Goal: Task Accomplishment & Management: Manage account settings

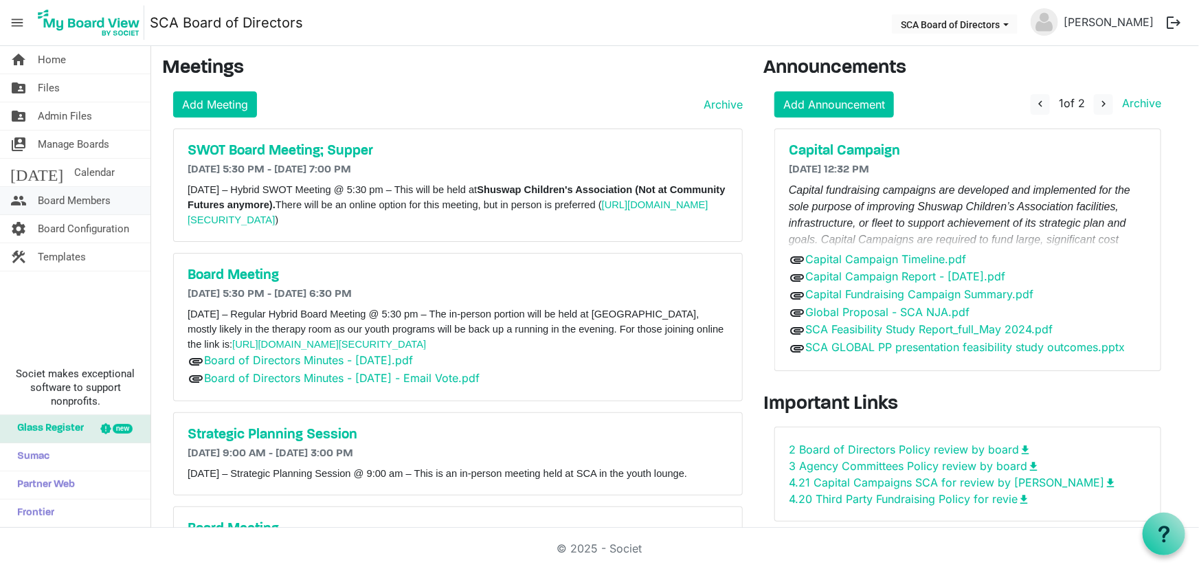
click at [98, 201] on span "Board Members" at bounding box center [74, 200] width 73 height 27
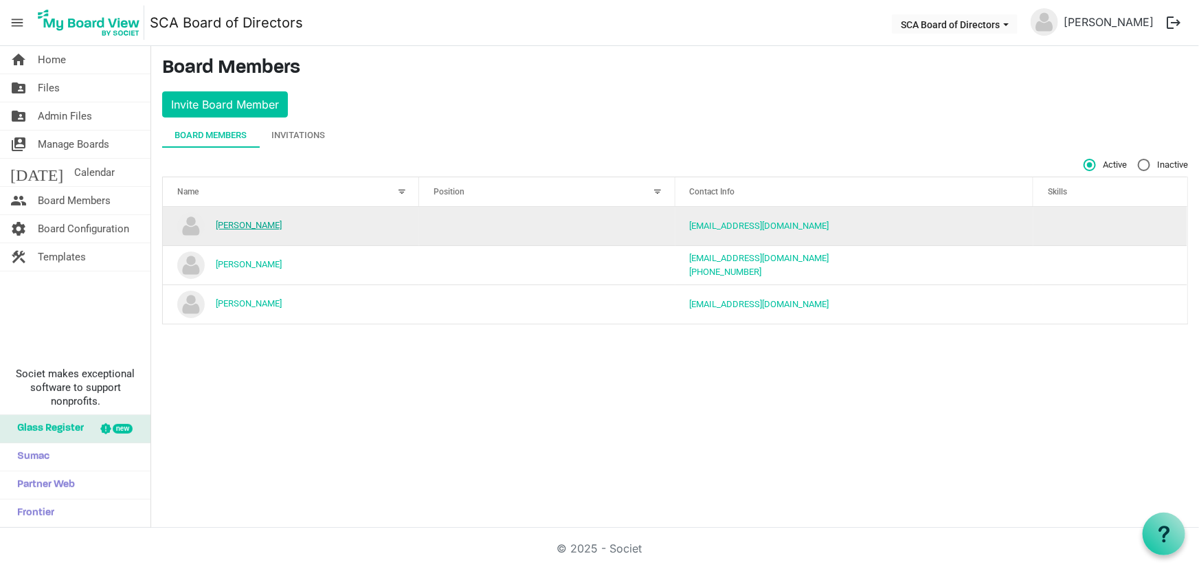
click at [241, 223] on link "[PERSON_NAME]" at bounding box center [249, 225] width 66 height 10
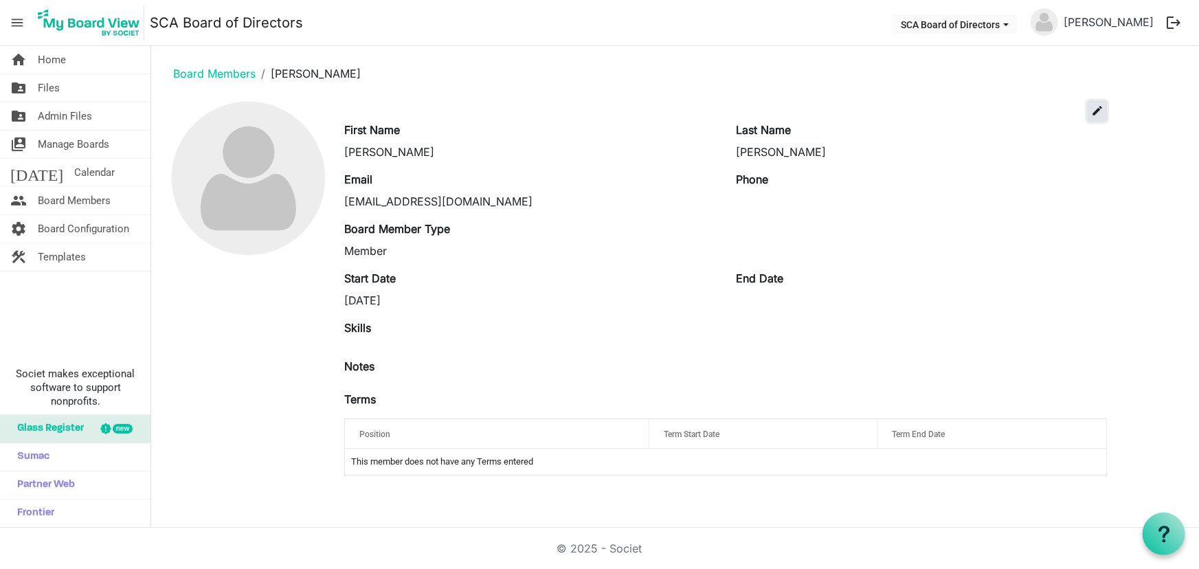
click at [1101, 110] on span "edit" at bounding box center [1098, 110] width 12 height 12
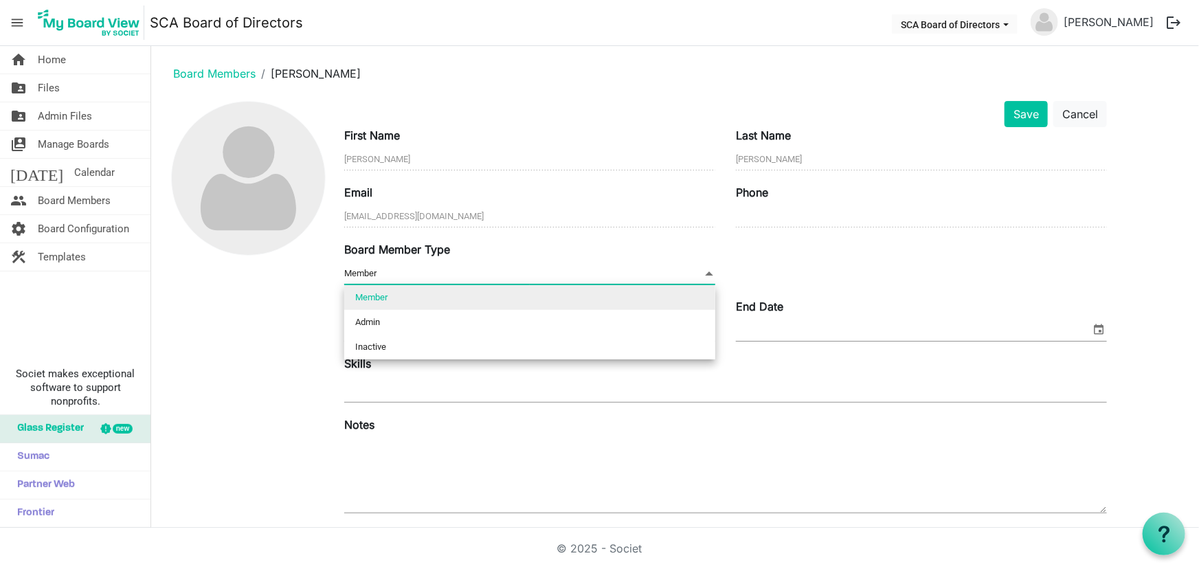
click at [509, 270] on span "Member Member" at bounding box center [529, 273] width 371 height 21
click at [441, 322] on li "Admin" at bounding box center [529, 322] width 371 height 25
type input "Admin"
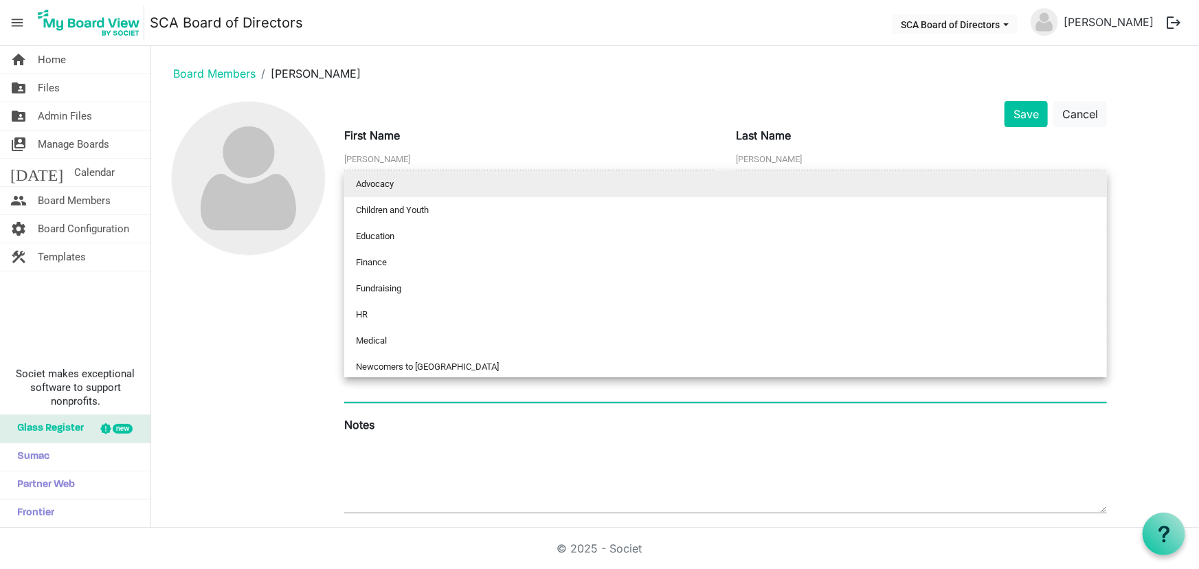
click at [404, 385] on div at bounding box center [725, 389] width 763 height 25
click at [430, 392] on input "text" at bounding box center [426, 389] width 32 height 25
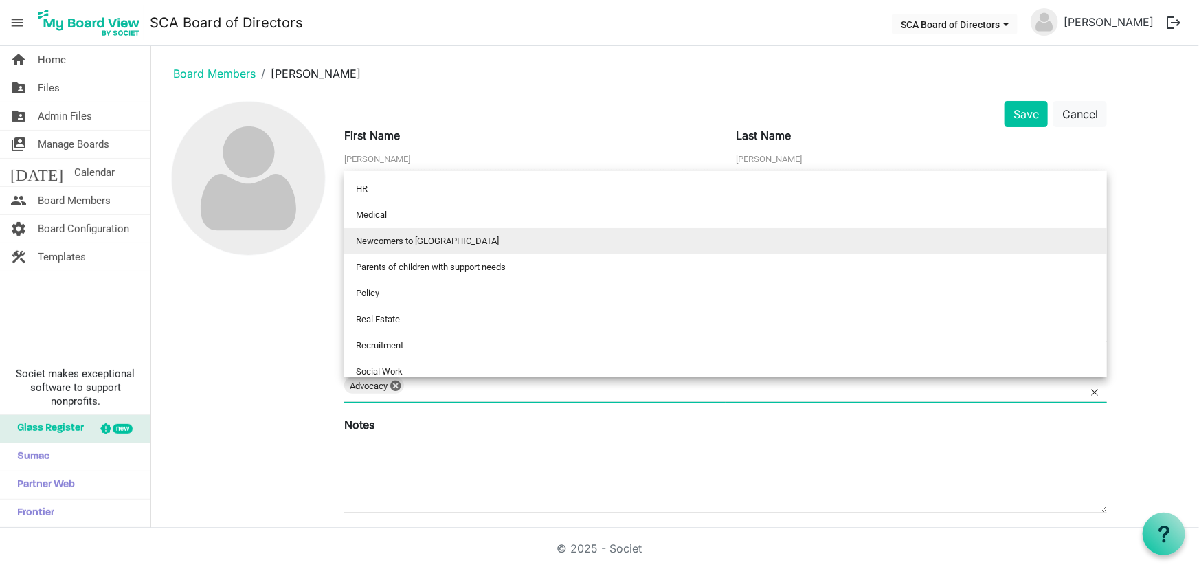
scroll to position [105, 0]
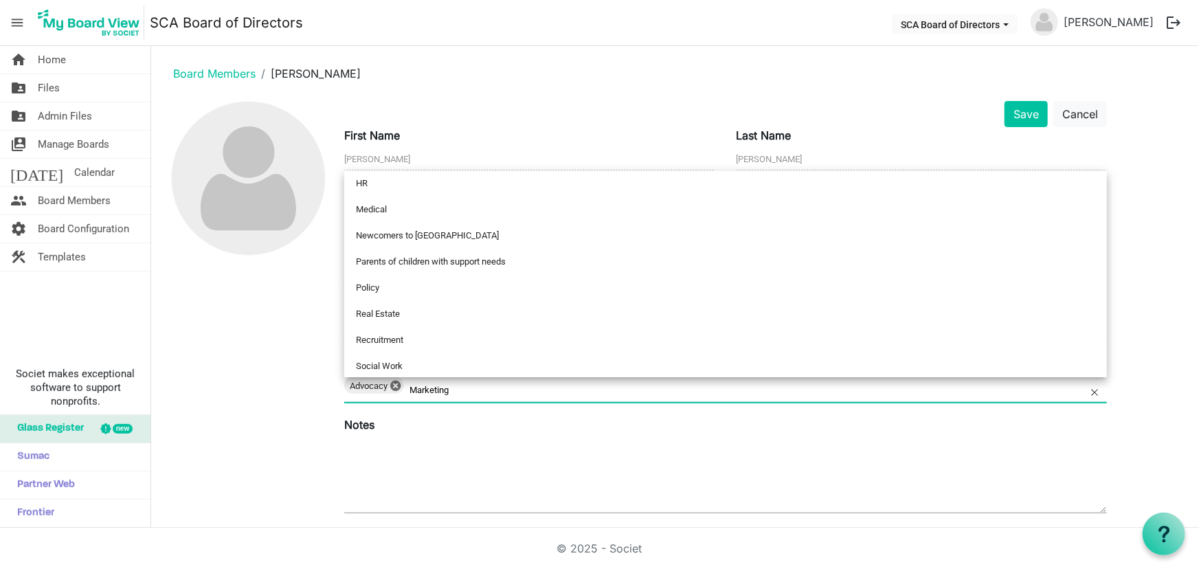
type input "Marketing"
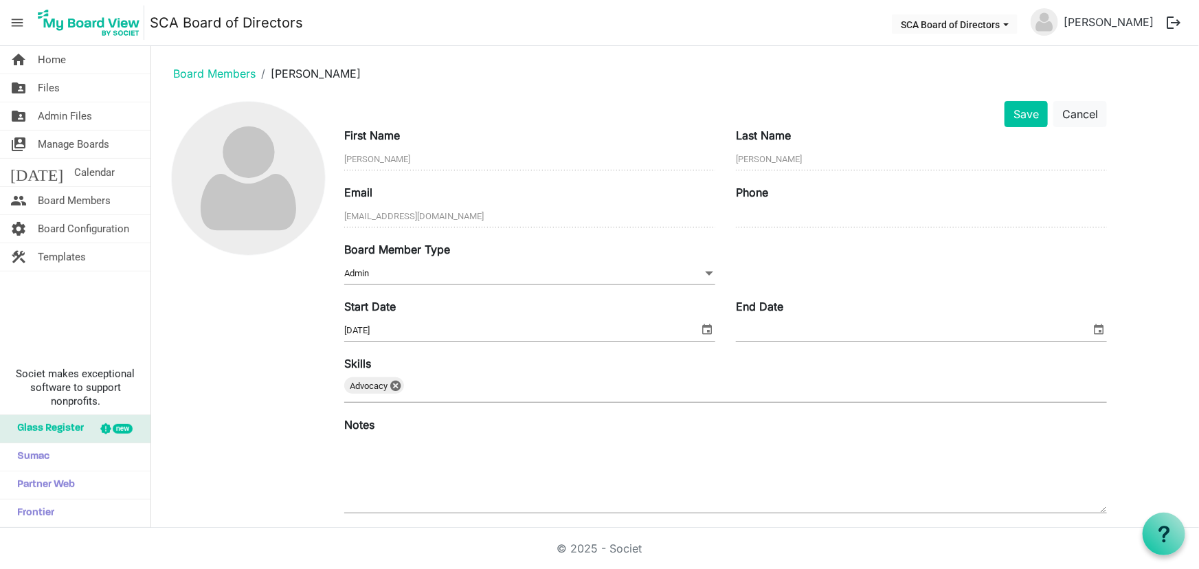
click at [514, 429] on div "Notes" at bounding box center [726, 467] width 784 height 100
click at [1030, 108] on button "Save" at bounding box center [1026, 114] width 43 height 26
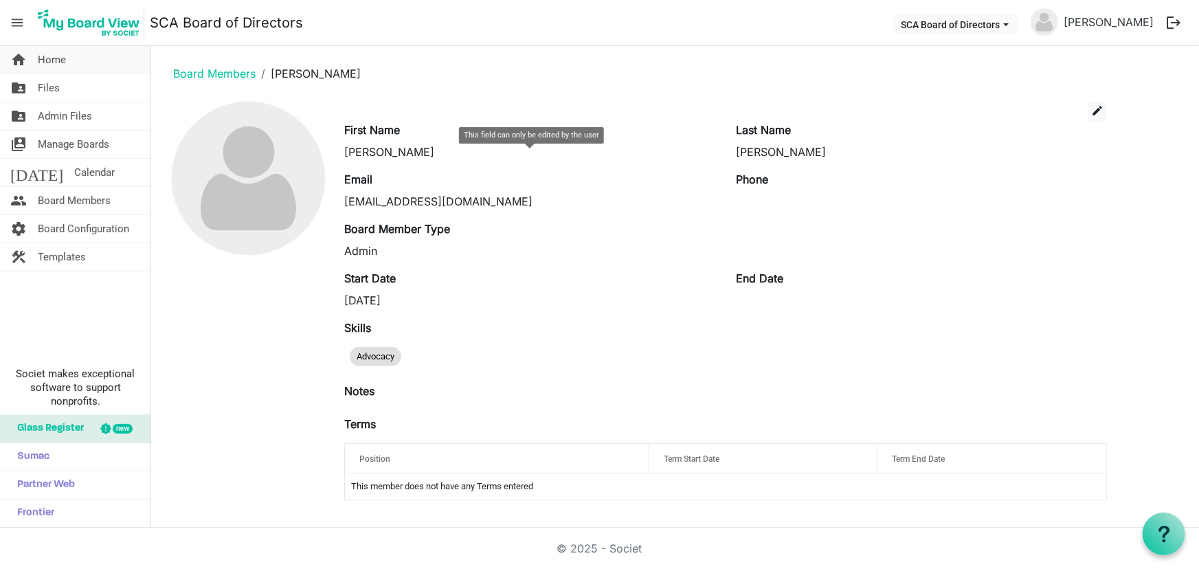
click at [49, 55] on span "Home" at bounding box center [52, 59] width 28 height 27
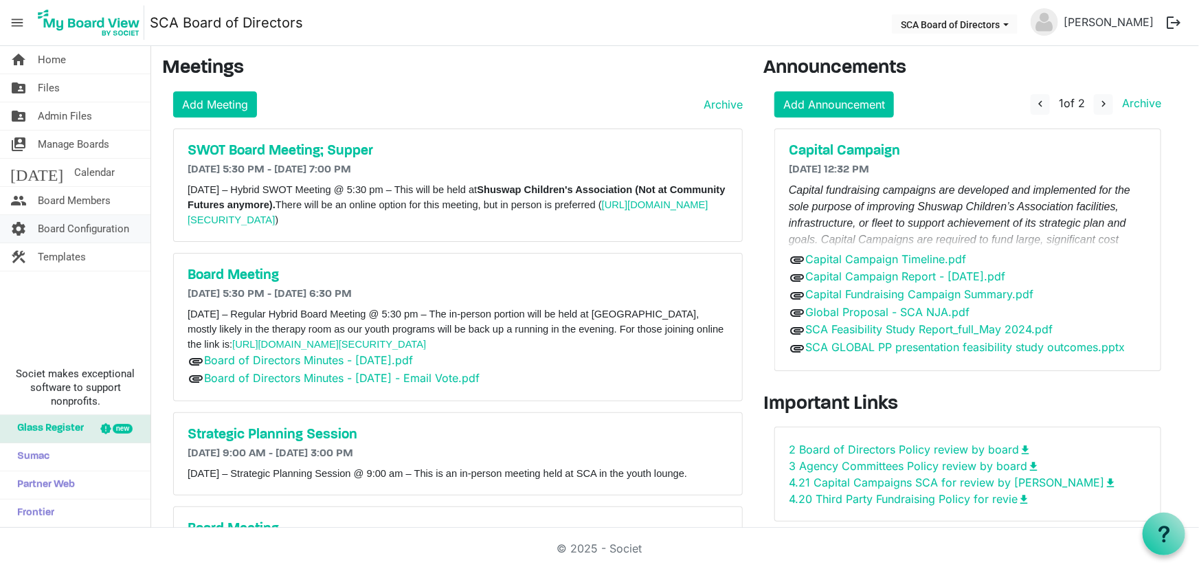
click at [70, 229] on span "Board Configuration" at bounding box center [83, 228] width 91 height 27
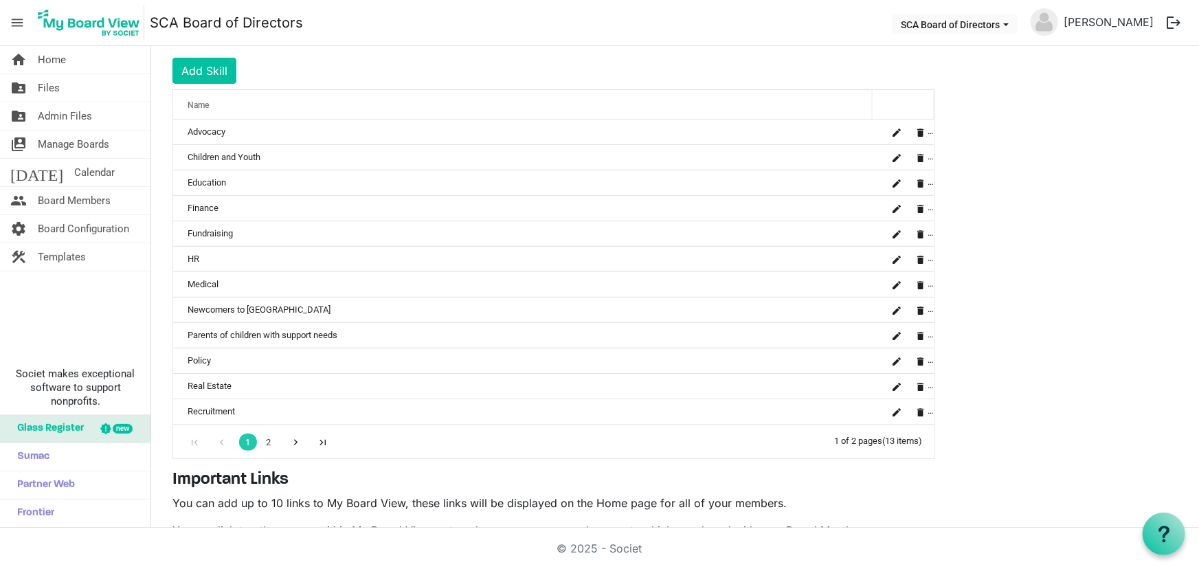
scroll to position [113, 0]
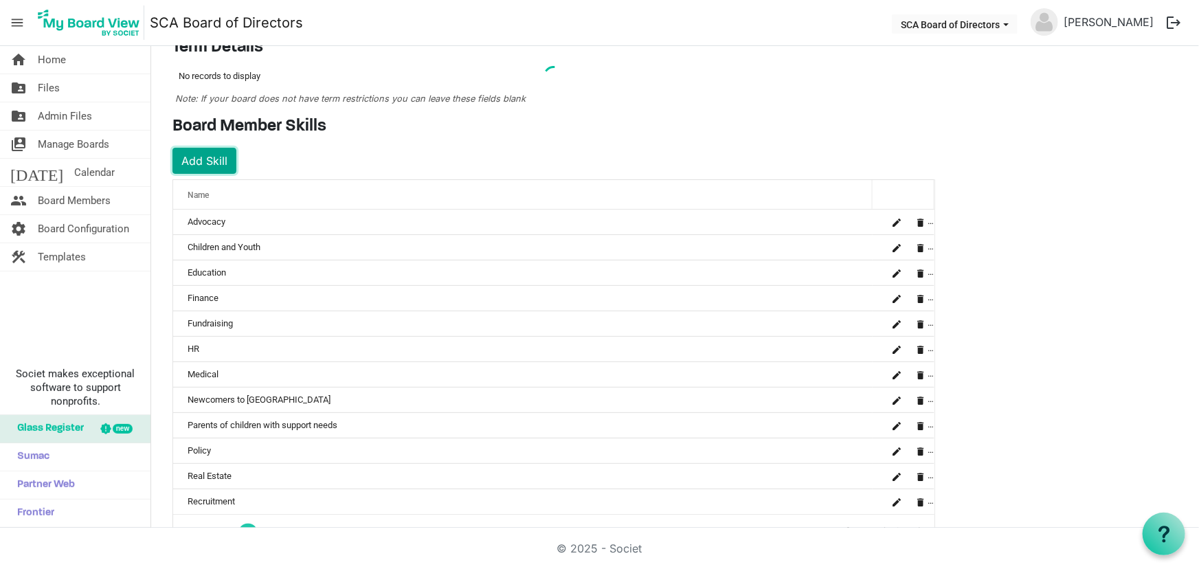
click at [214, 158] on button "Add Skill" at bounding box center [205, 161] width 64 height 26
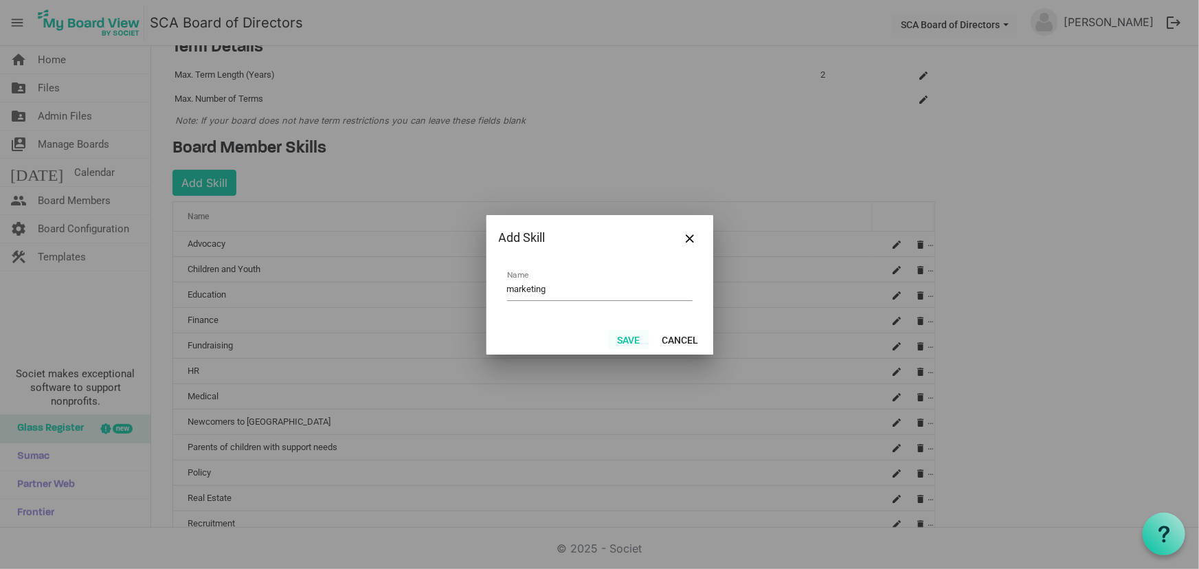
type input "marketing"
click at [630, 336] on button "Save" at bounding box center [629, 339] width 41 height 19
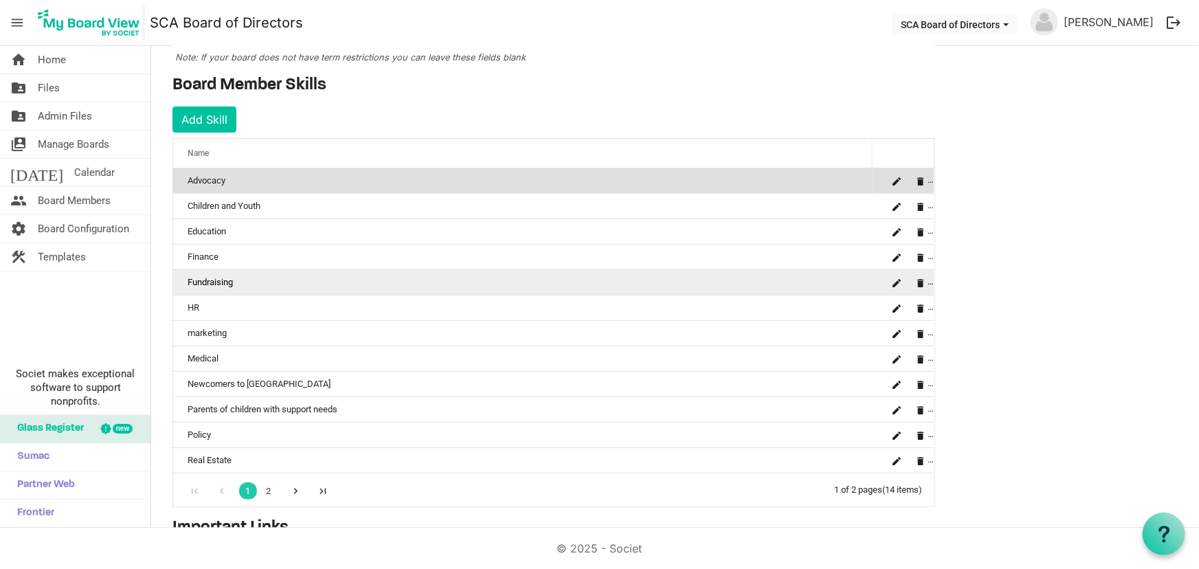
scroll to position [175, 0]
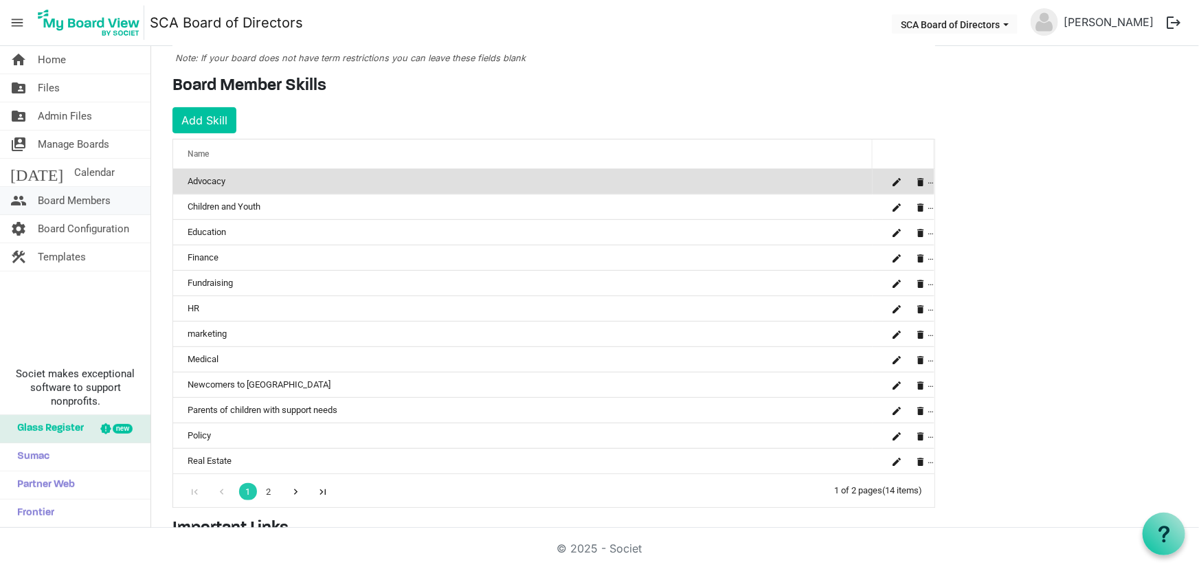
click at [65, 199] on span "Board Members" at bounding box center [74, 200] width 73 height 27
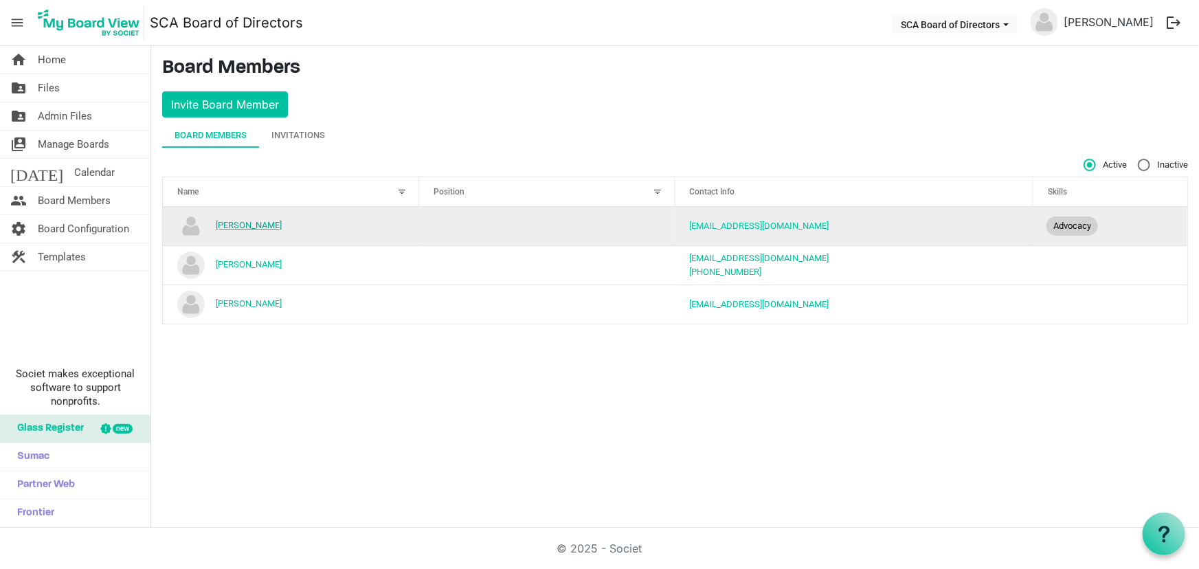
click at [232, 220] on link "Monica Kriese" at bounding box center [249, 225] width 66 height 10
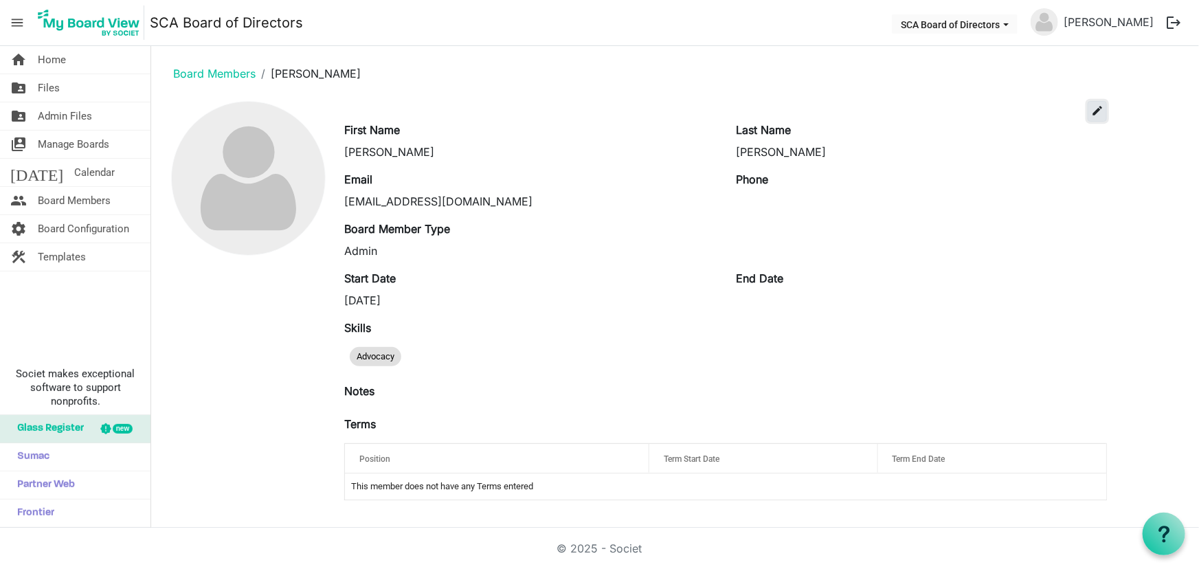
click at [1103, 109] on span "edit" at bounding box center [1098, 110] width 12 height 12
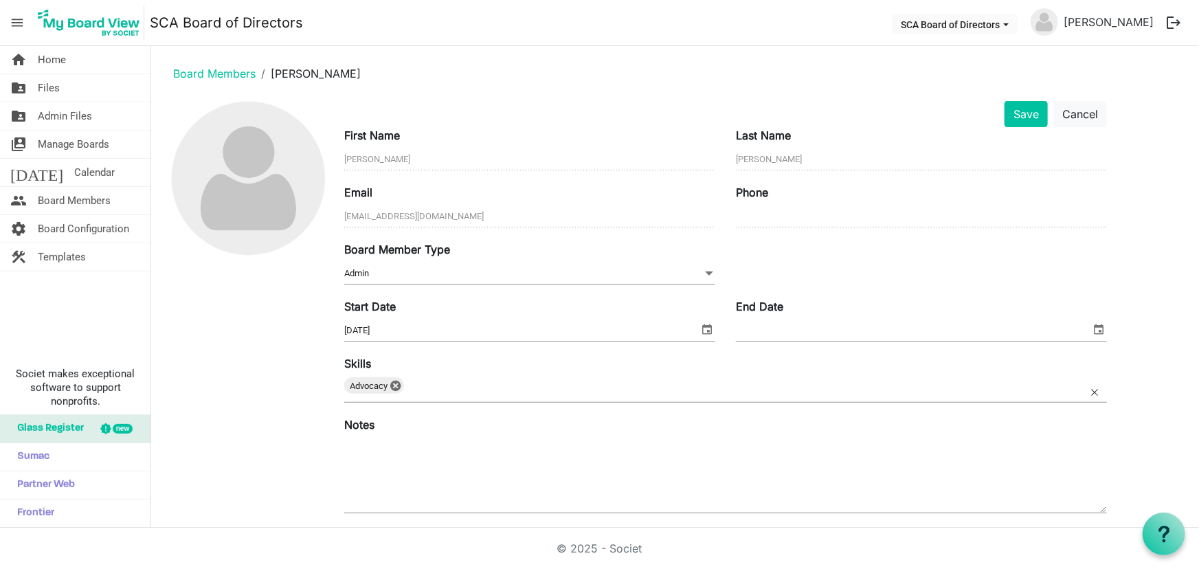
click at [440, 395] on input "text" at bounding box center [426, 389] width 32 height 25
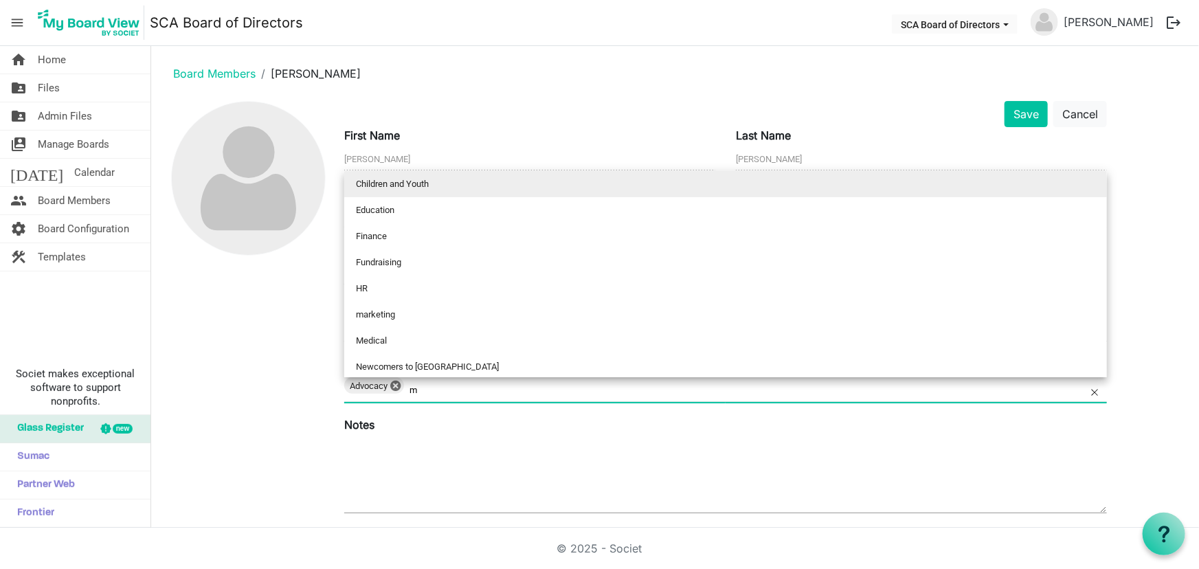
scroll to position [131, 0]
type input "mark"
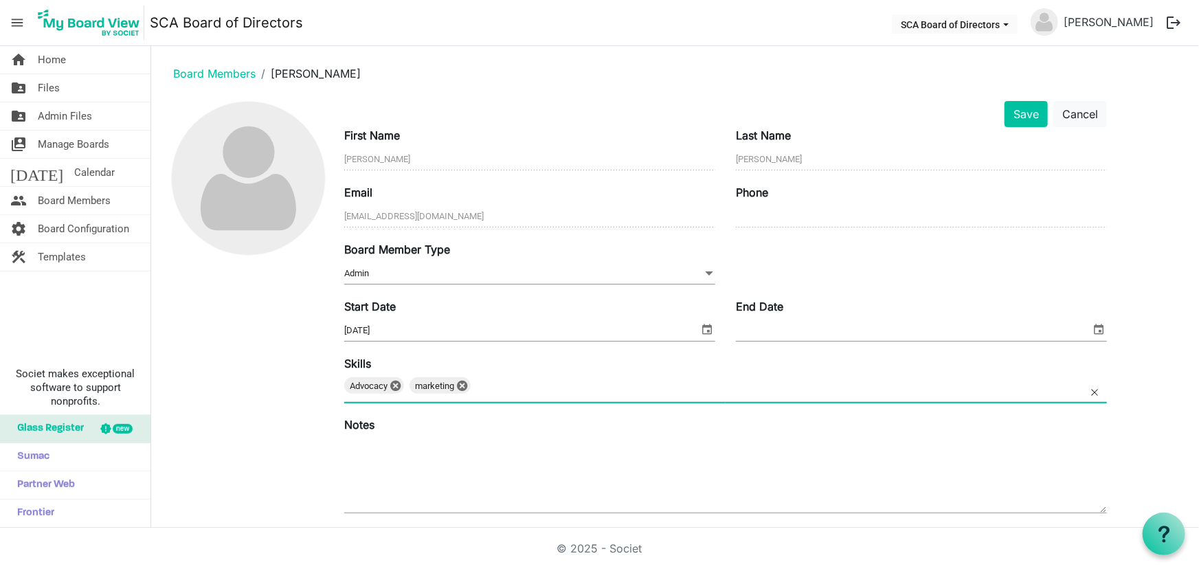
click at [510, 388] on div "Advocacy marketing 0 1" at bounding box center [725, 389] width 763 height 25
click at [562, 386] on input "text" at bounding box center [565, 389] width 32 height 25
click at [751, 388] on input "text" at bounding box center [743, 389] width 32 height 25
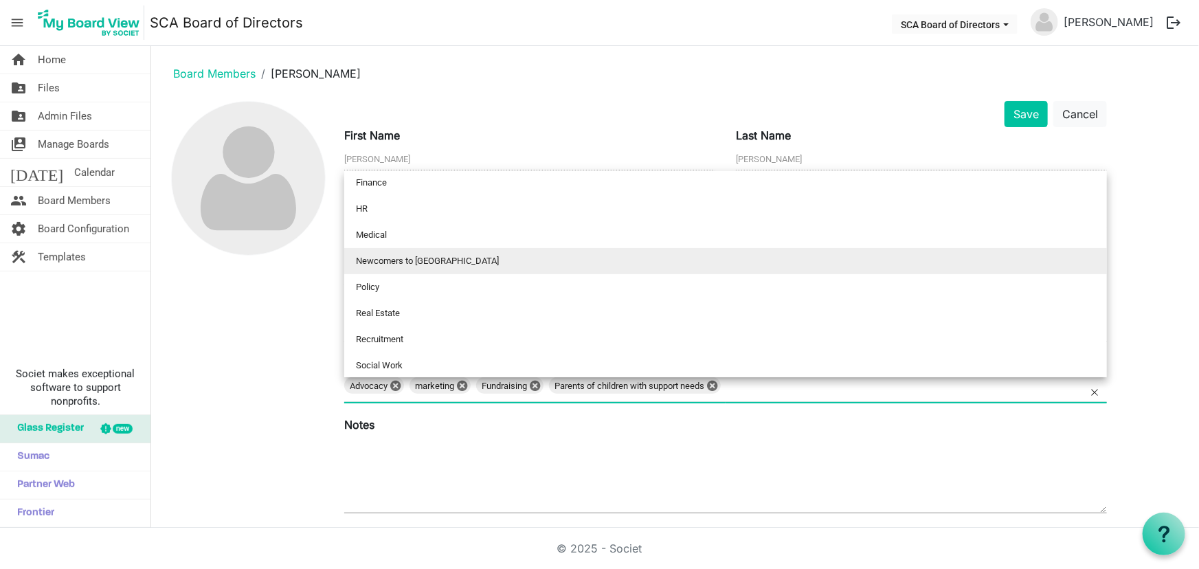
scroll to position [0, 0]
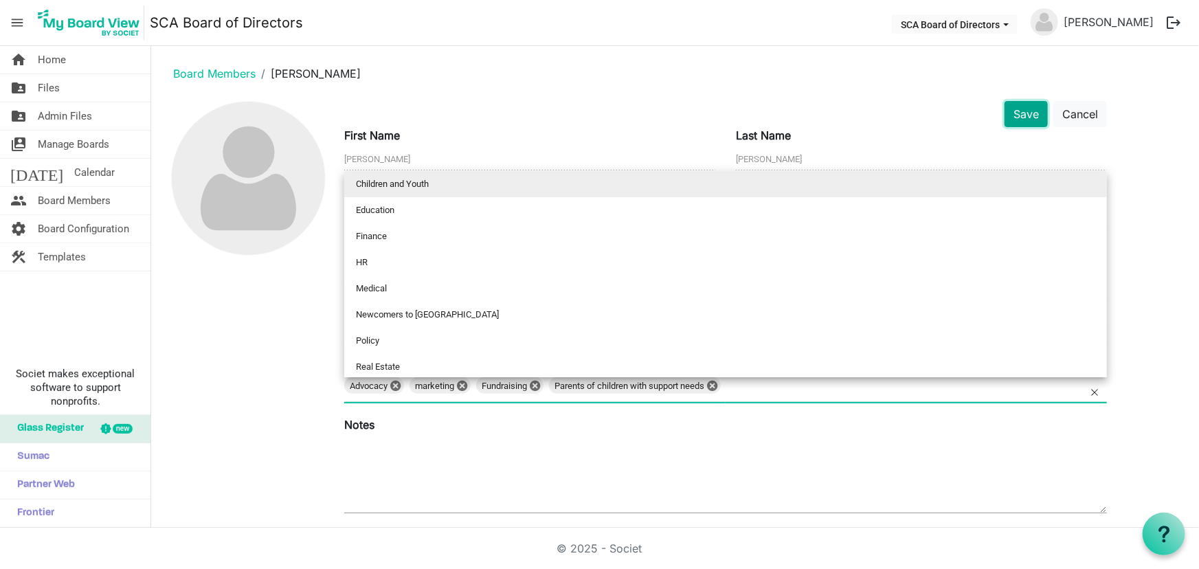
click at [1027, 101] on button "Save" at bounding box center [1026, 114] width 43 height 26
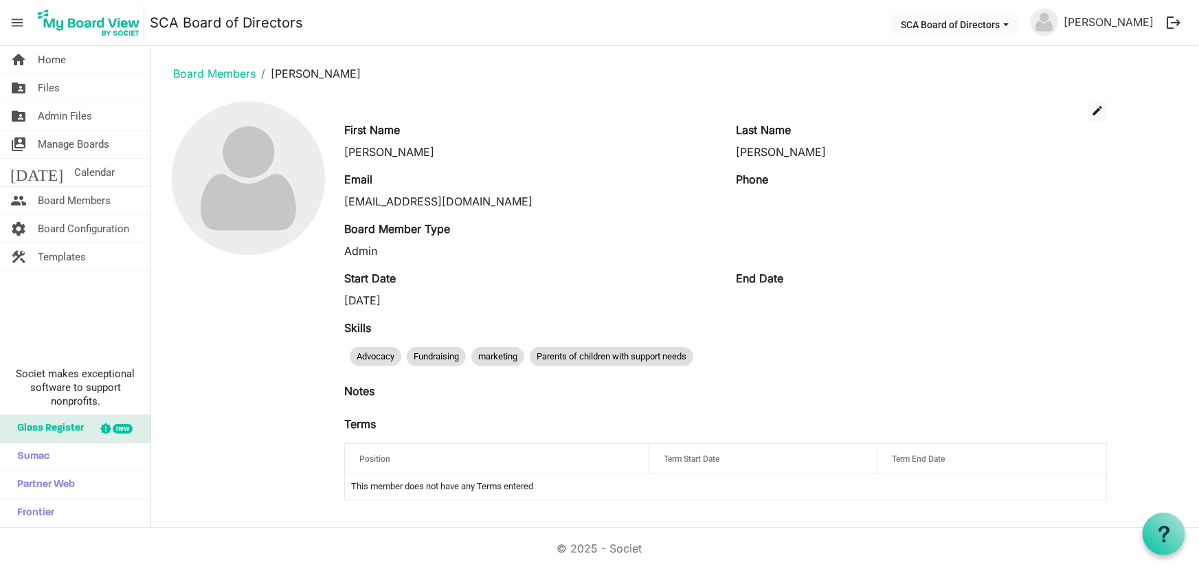
click at [747, 495] on td "This member does not have any Terms entered" at bounding box center [726, 487] width 762 height 26
click at [1100, 109] on span "edit" at bounding box center [1098, 110] width 12 height 12
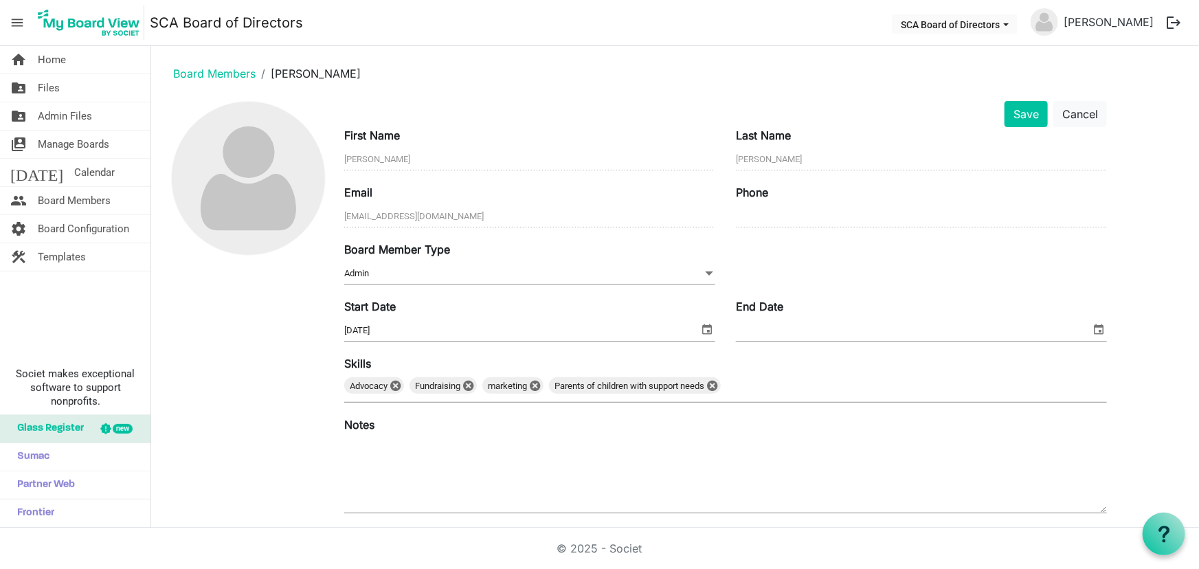
scroll to position [124, 0]
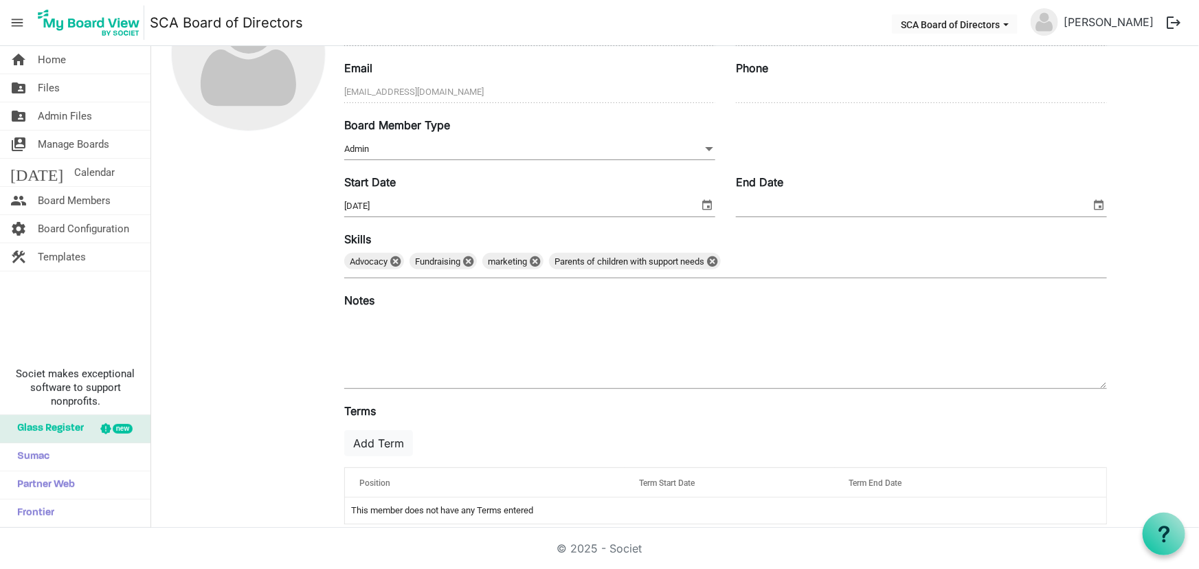
click at [437, 206] on input "9/10/2025" at bounding box center [521, 206] width 355 height 21
drag, startPoint x: 430, startPoint y: 206, endPoint x: 338, endPoint y: 199, distance: 91.7
click at [338, 199] on div "Start Date 9/10/2025" at bounding box center [530, 197] width 392 height 46
type input "6/30/2010"
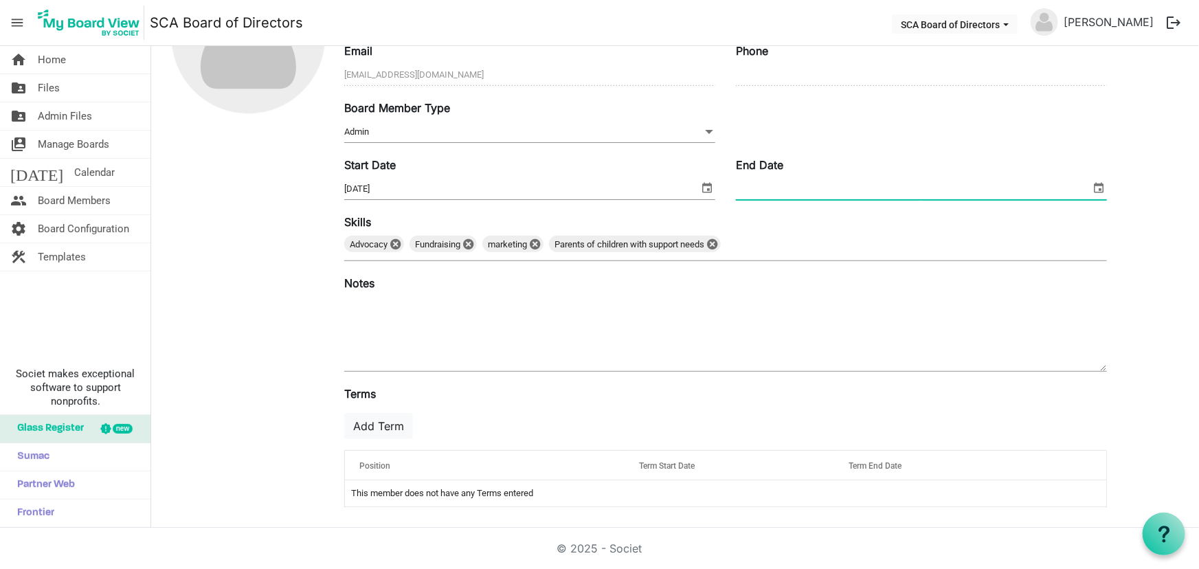
scroll to position [0, 0]
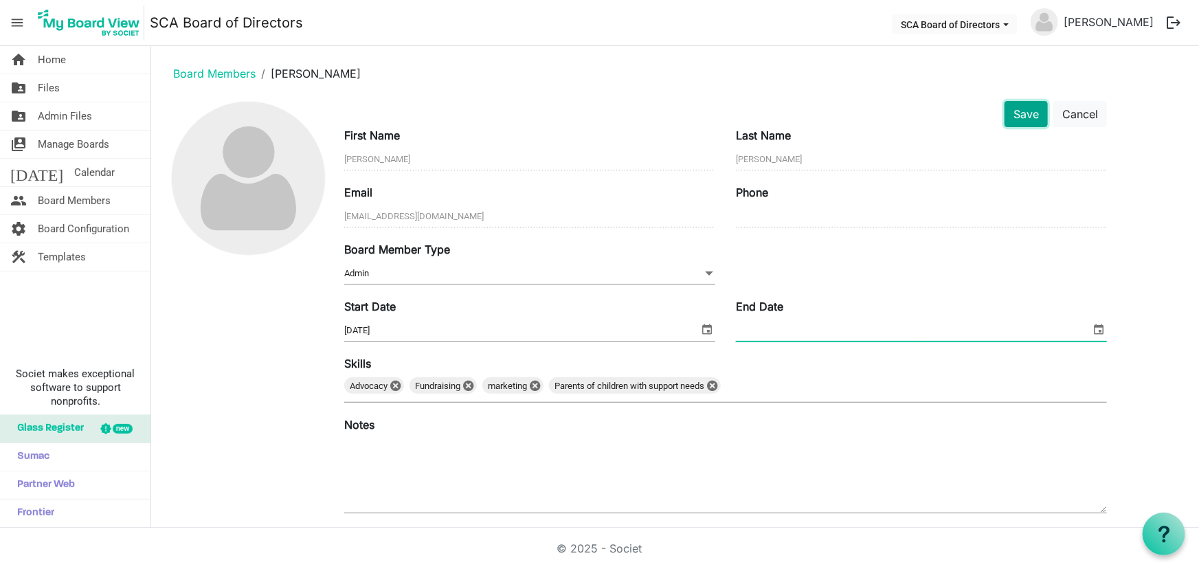
click at [1019, 108] on button "Save" at bounding box center [1026, 114] width 43 height 26
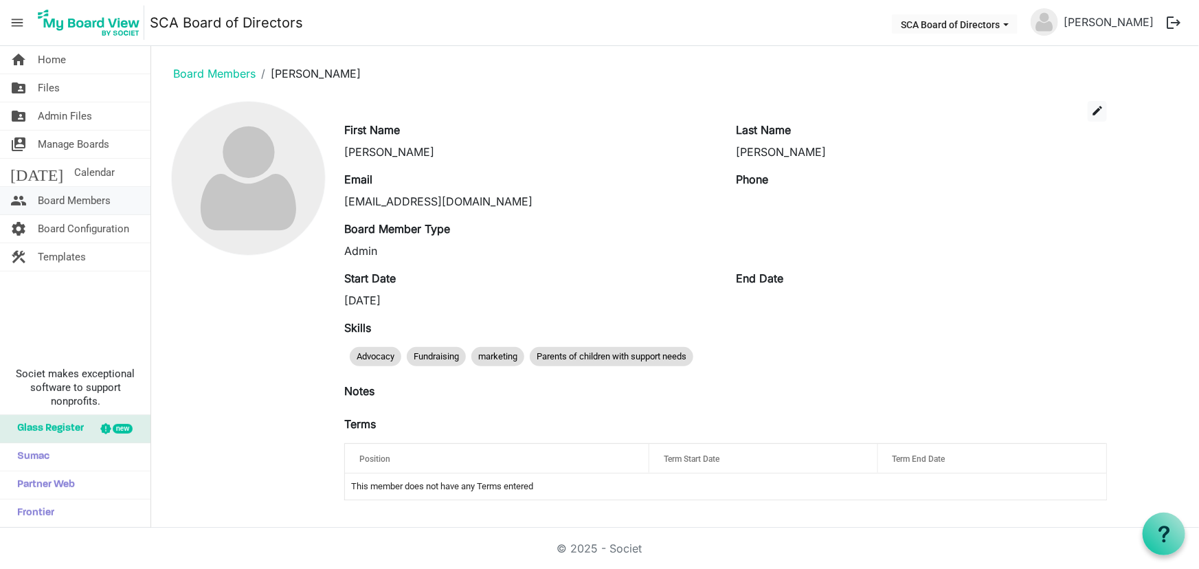
click at [74, 199] on span "Board Members" at bounding box center [74, 200] width 73 height 27
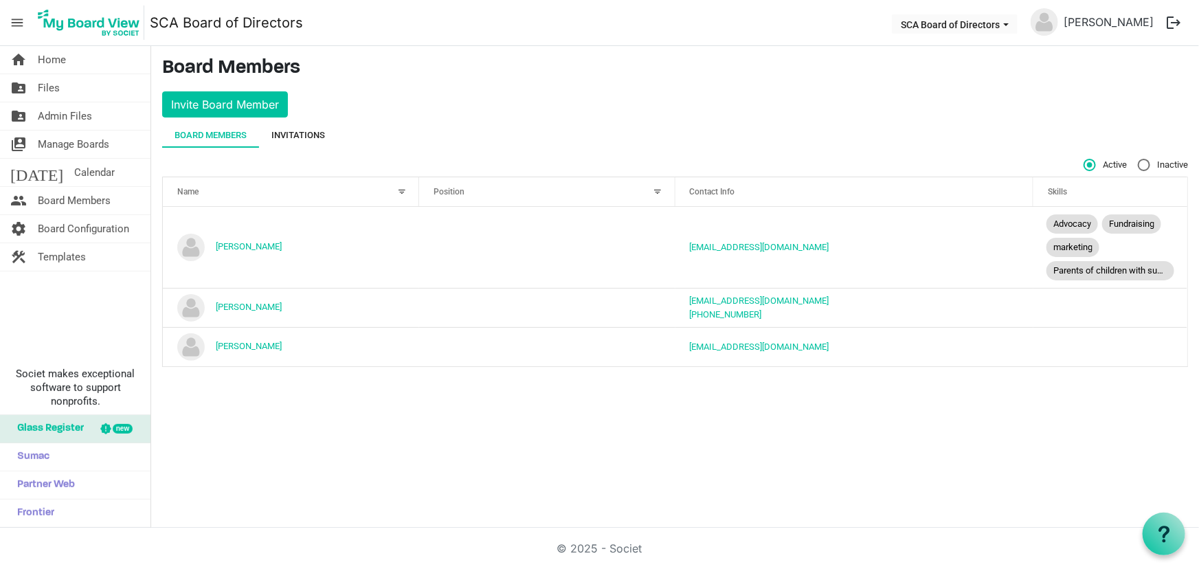
click at [302, 135] on div "Invitations" at bounding box center [299, 136] width 54 height 14
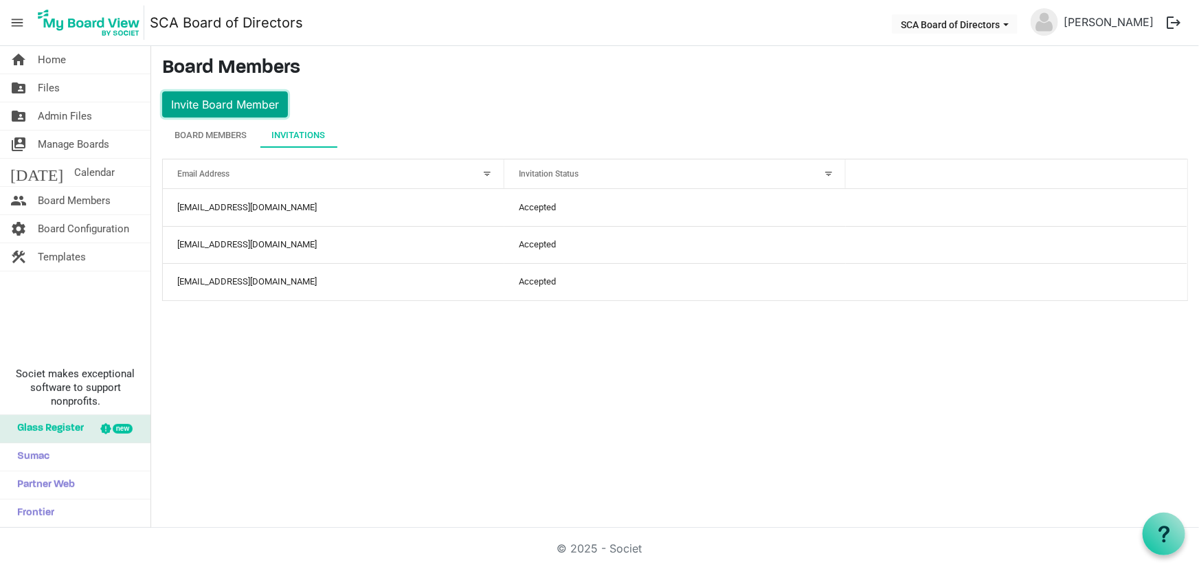
click at [222, 96] on button "Invite Board Member" at bounding box center [225, 104] width 126 height 26
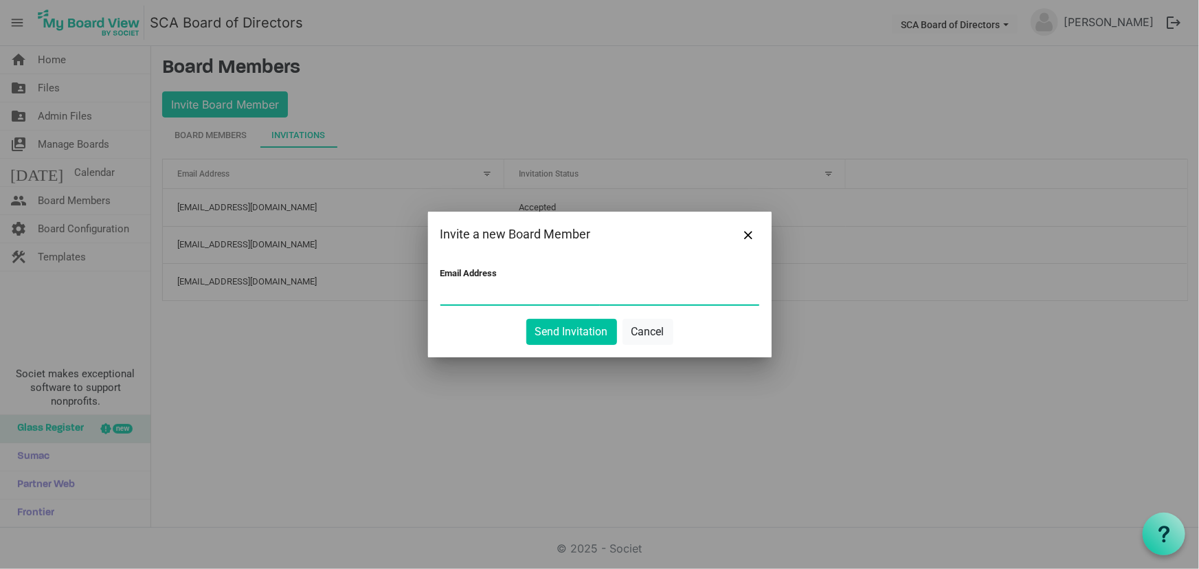
paste input "[EMAIL_ADDRESS][DOMAIN_NAME]"
type input "Bmbstock1992@gmail.com"
click at [567, 329] on button "Send Invitation" at bounding box center [572, 332] width 91 height 26
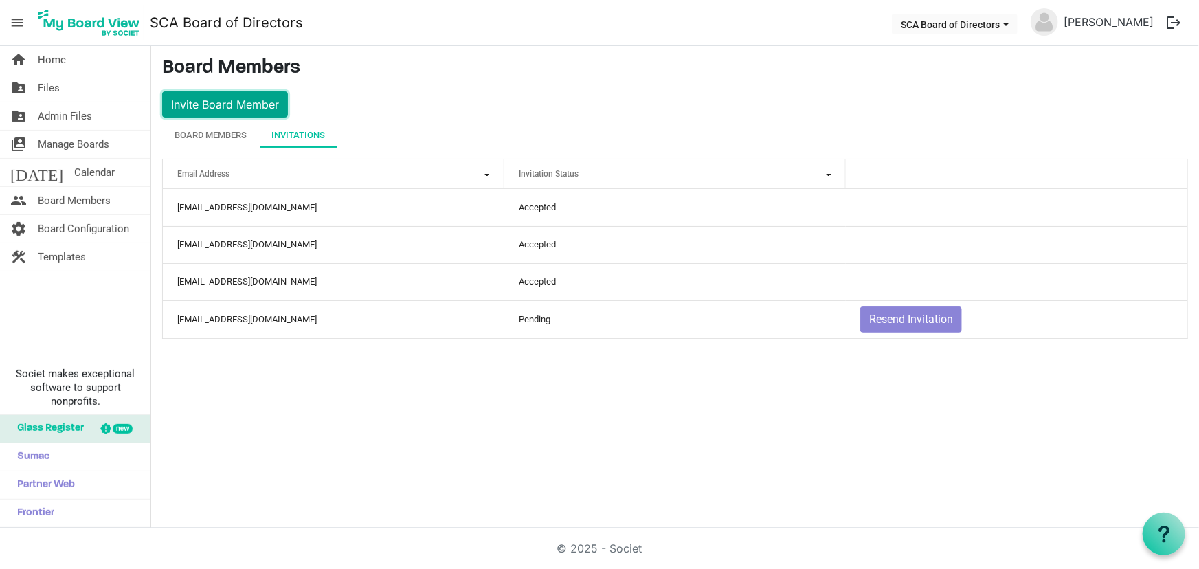
click at [236, 101] on button "Invite Board Member" at bounding box center [225, 104] width 126 height 26
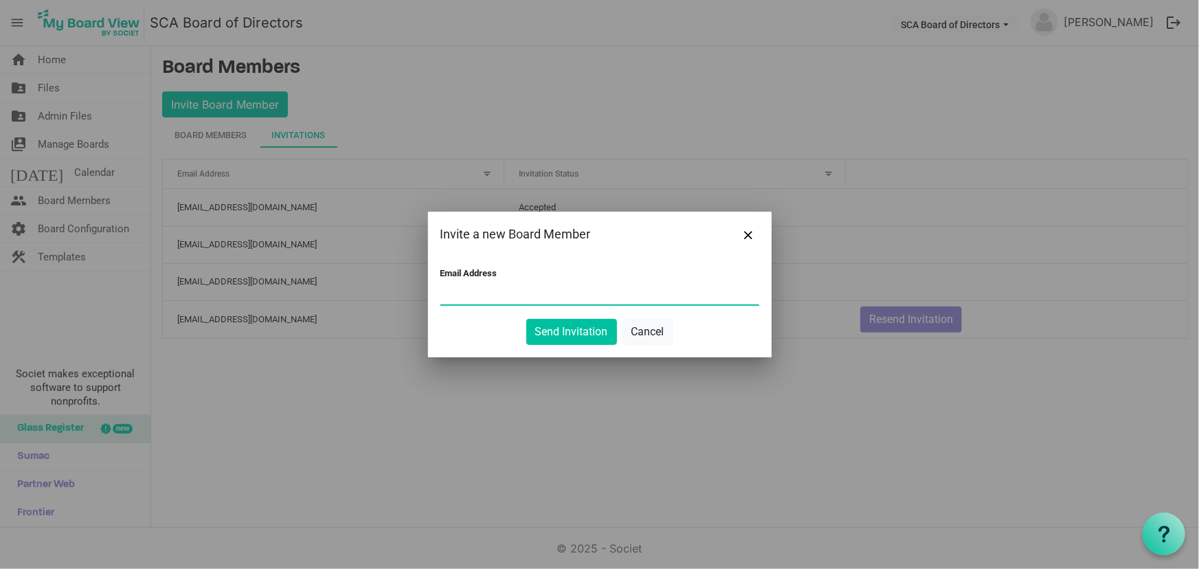
paste input "jyoung107@hotmail.com"
type input "jyoung107@hotmail.com"
click at [569, 329] on button "Send Invitation" at bounding box center [572, 332] width 91 height 26
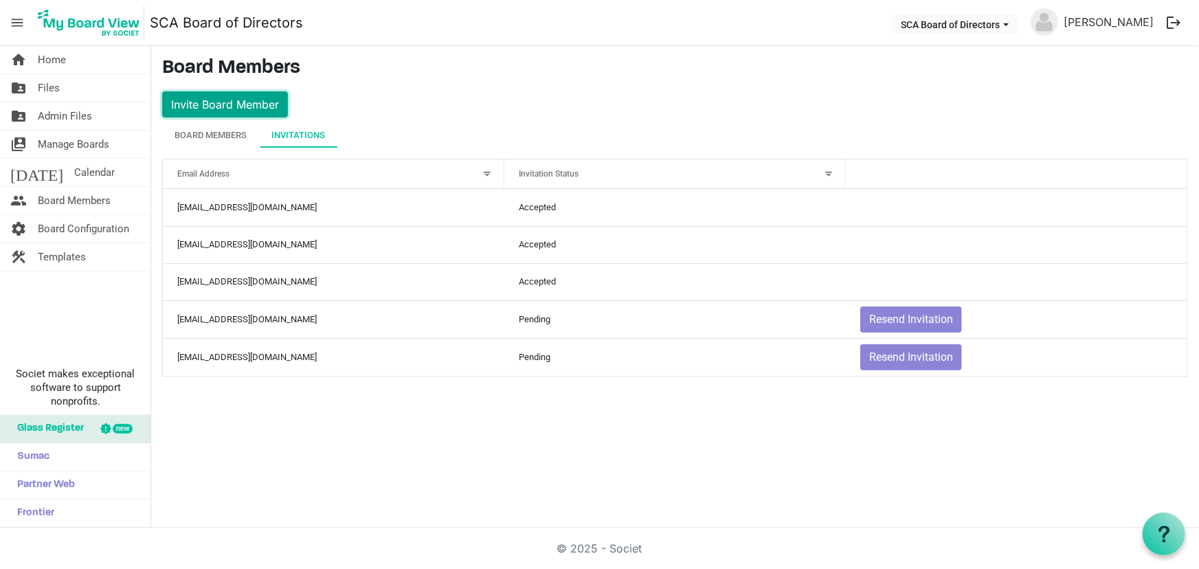
click at [250, 98] on button "Invite Board Member" at bounding box center [225, 104] width 126 height 26
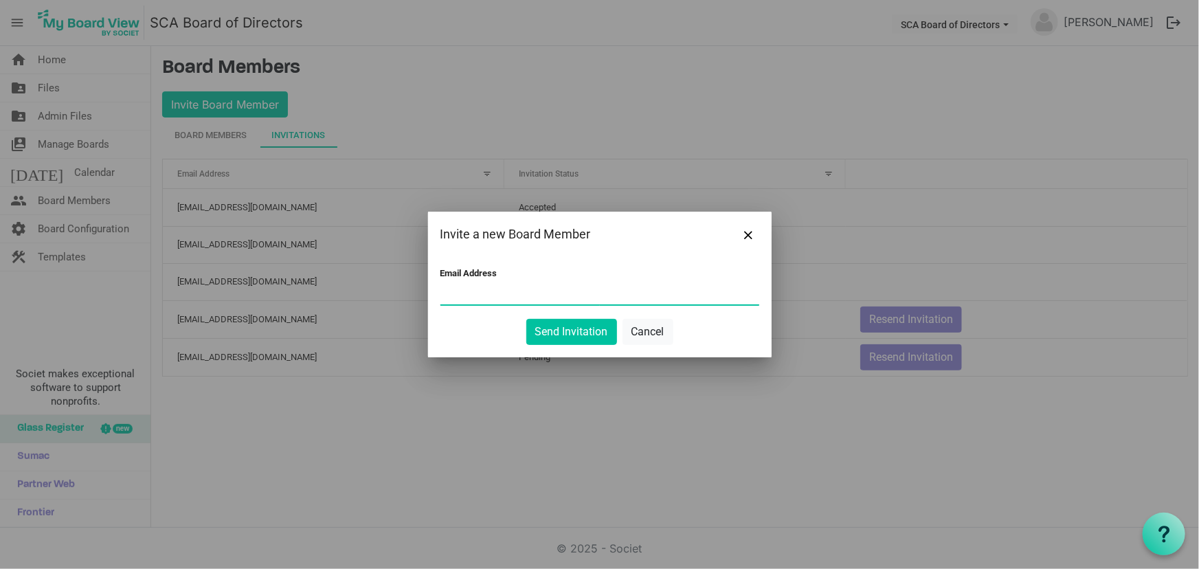
paste input "lauraigibson18@gmail.com"
type input "lauraigibson18@gmail.com"
click at [565, 325] on button "Send Invitation" at bounding box center [572, 332] width 91 height 26
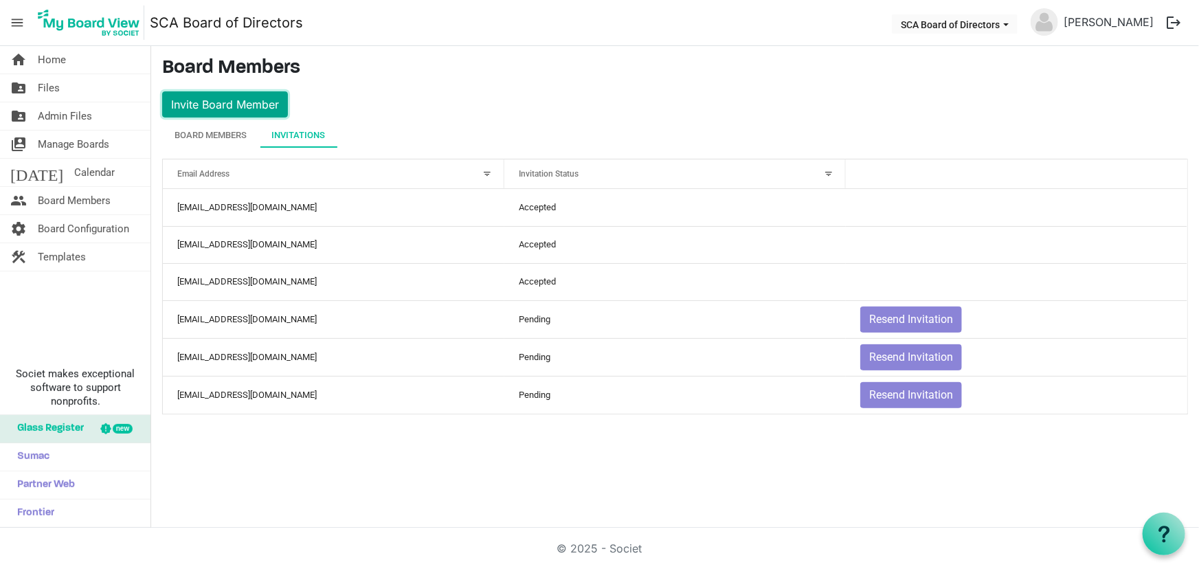
drag, startPoint x: 242, startPoint y: 106, endPoint x: 217, endPoint y: 109, distance: 24.9
click at [242, 106] on button "Invite Board Member" at bounding box center [225, 104] width 126 height 26
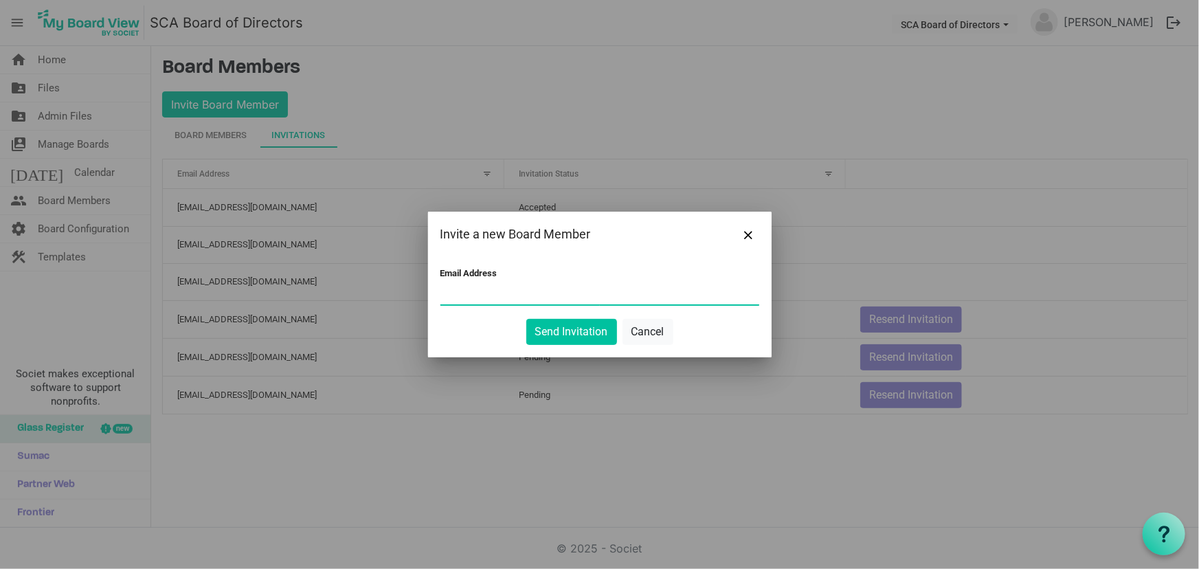
paste input "marianhardy55@gmail.com"
type input "marianhardy55@gmail.com"
click at [548, 332] on button "Send Invitation" at bounding box center [572, 332] width 91 height 26
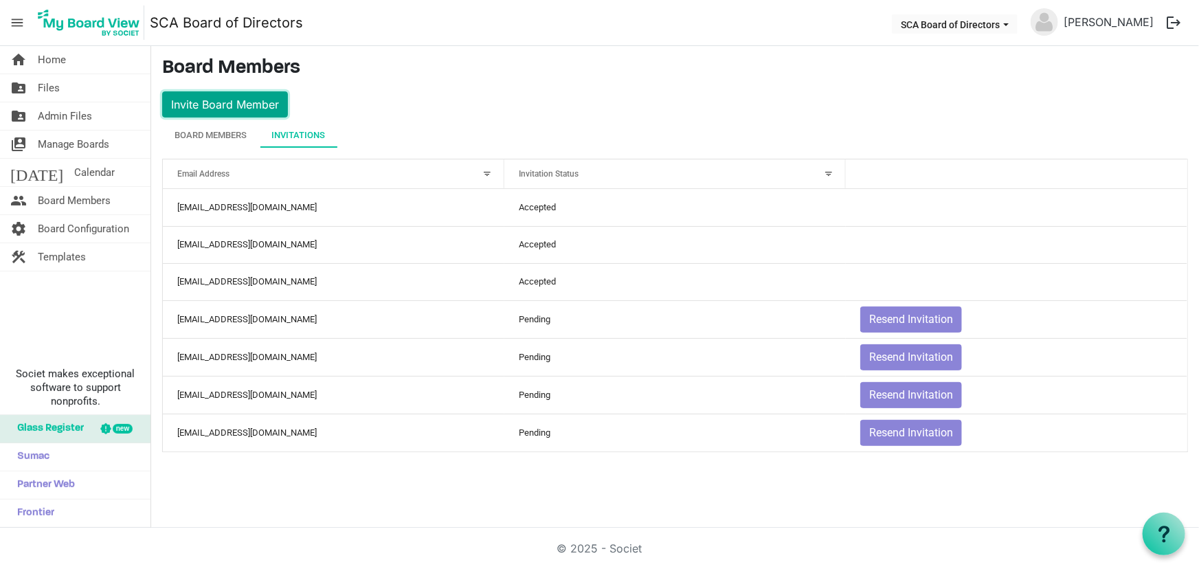
click at [269, 102] on button "Invite Board Member" at bounding box center [225, 104] width 126 height 26
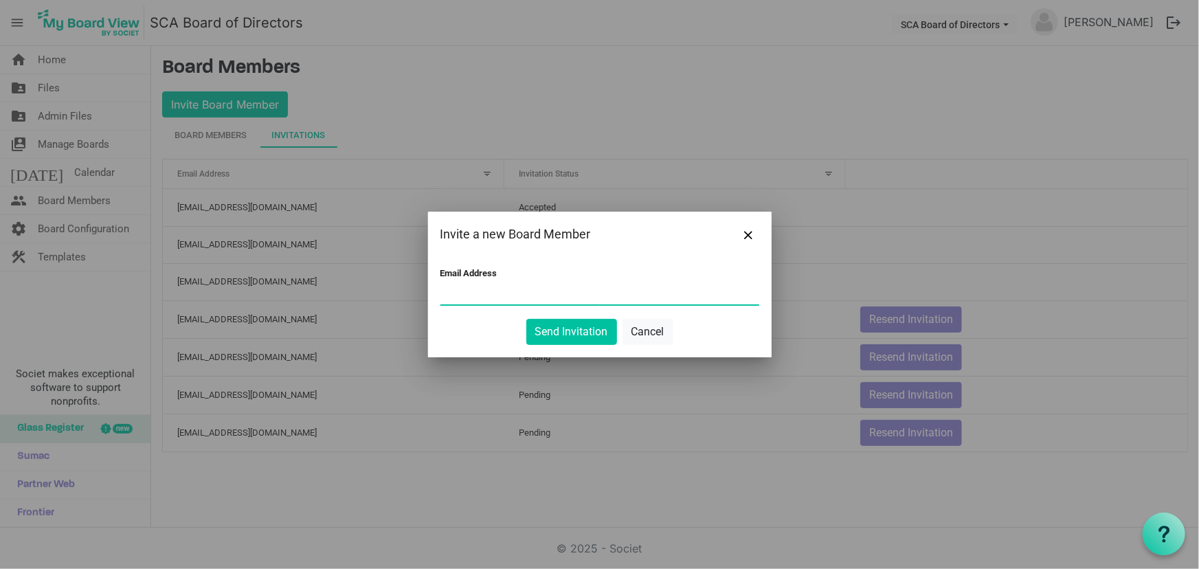
paste input "sanam@futureshuswap.com"
type input "sanam@futureshuswap.com"
click at [593, 330] on button "Send Invitation" at bounding box center [572, 332] width 91 height 26
click at [577, 333] on button "Send Invitation" at bounding box center [572, 332] width 91 height 26
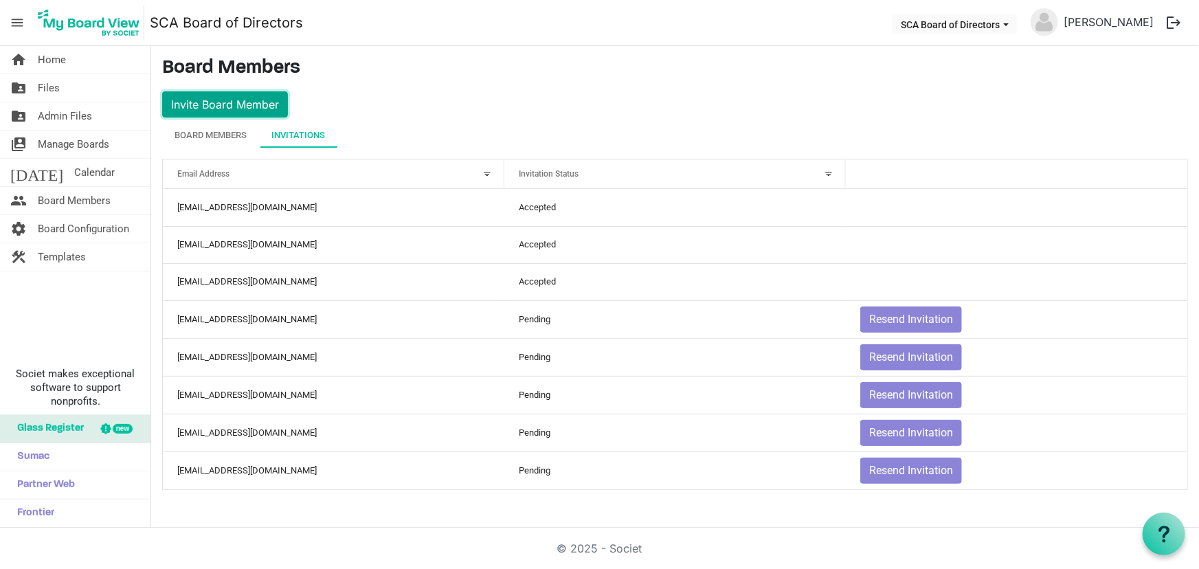
click at [214, 96] on button "Invite Board Member" at bounding box center [225, 104] width 126 height 26
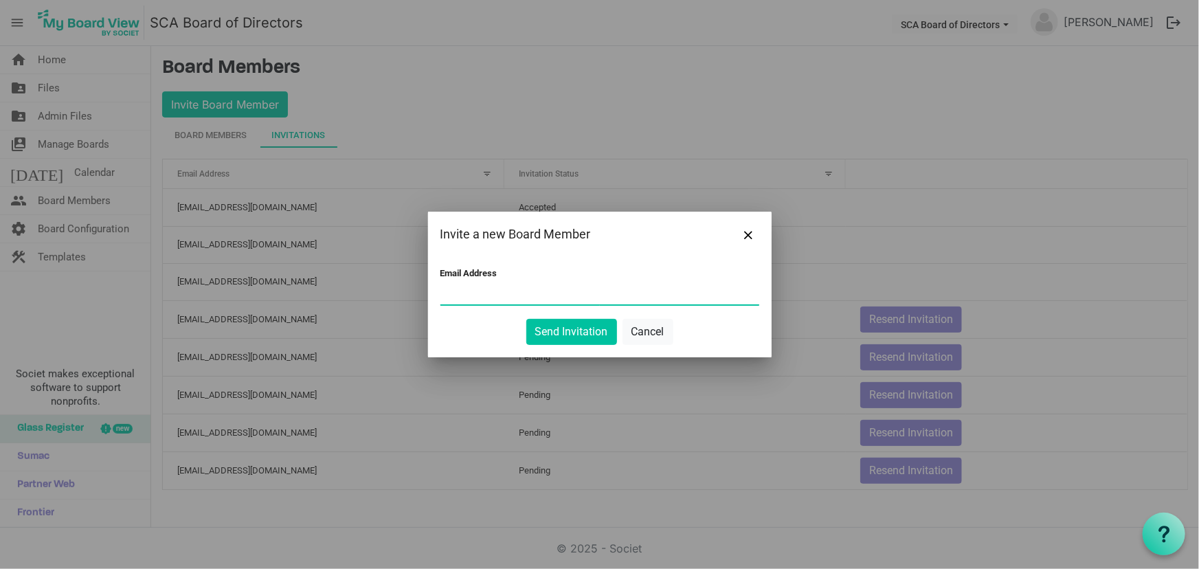
paste input "shawneen.moorhouse@gmail.com"
type input "shawneen.moorhouse@gmail.com"
click at [564, 329] on button "Send Invitation" at bounding box center [572, 332] width 91 height 26
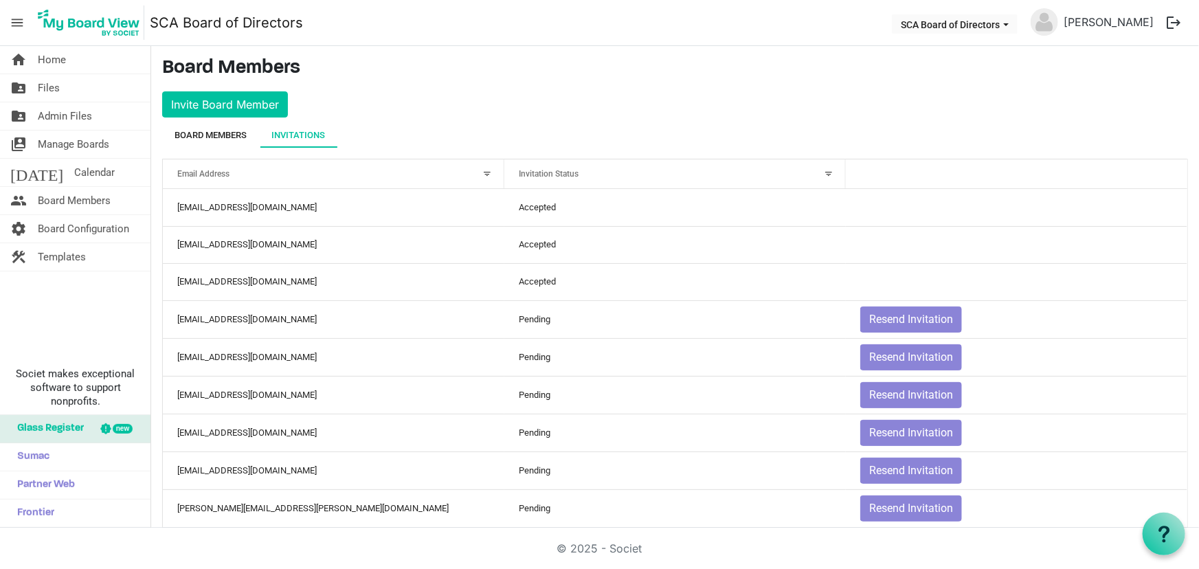
click at [226, 135] on div "Board Members" at bounding box center [211, 136] width 72 height 14
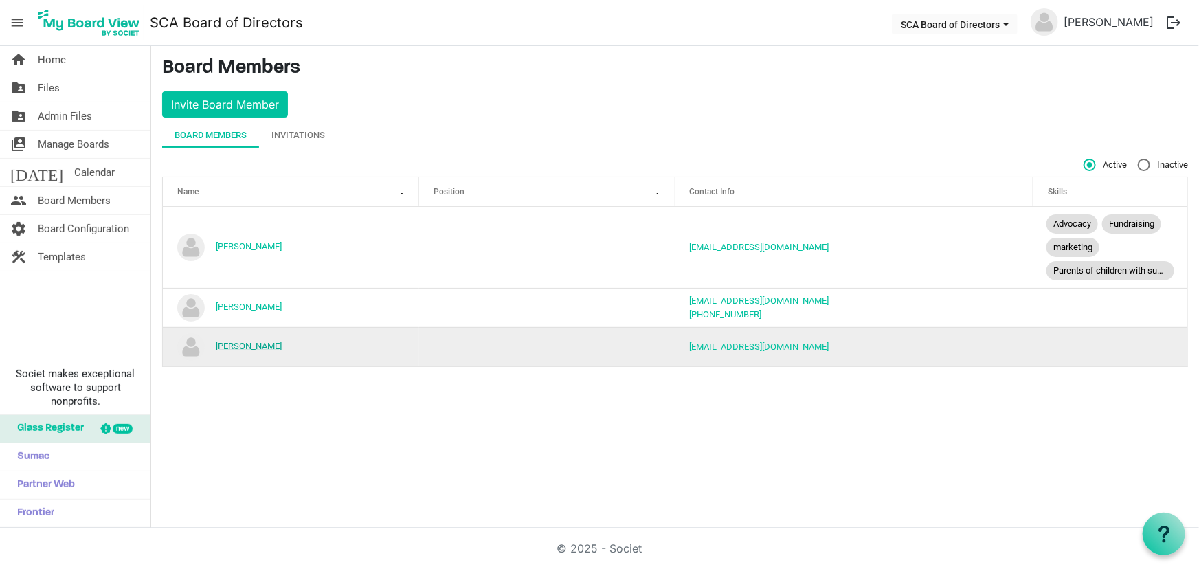
click at [237, 346] on link "Tim Gibson" at bounding box center [249, 346] width 66 height 10
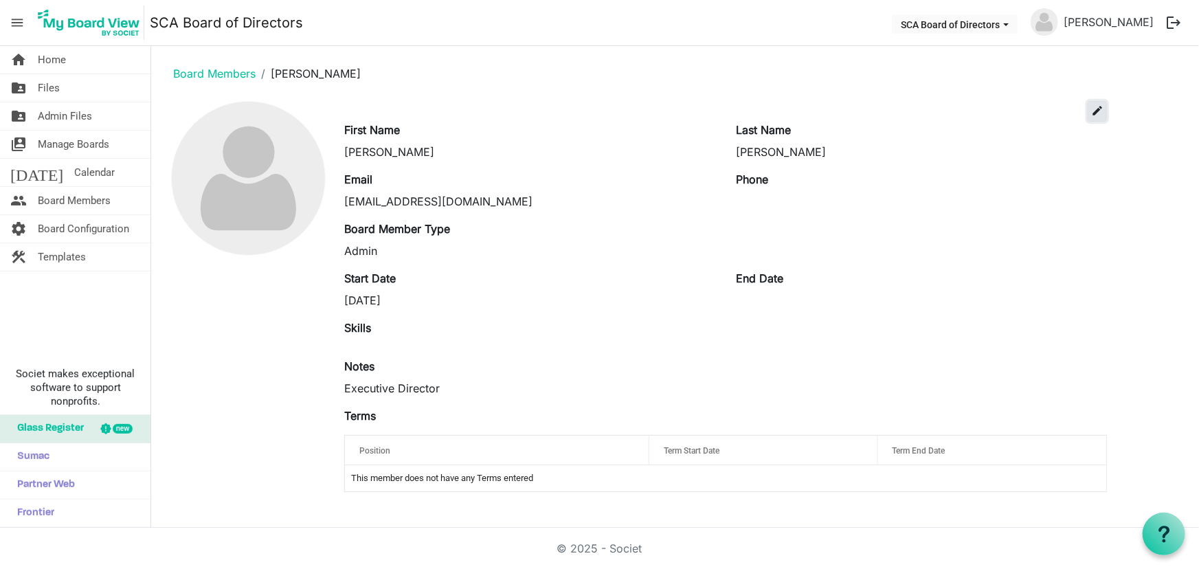
click at [1097, 111] on span "edit" at bounding box center [1098, 110] width 12 height 12
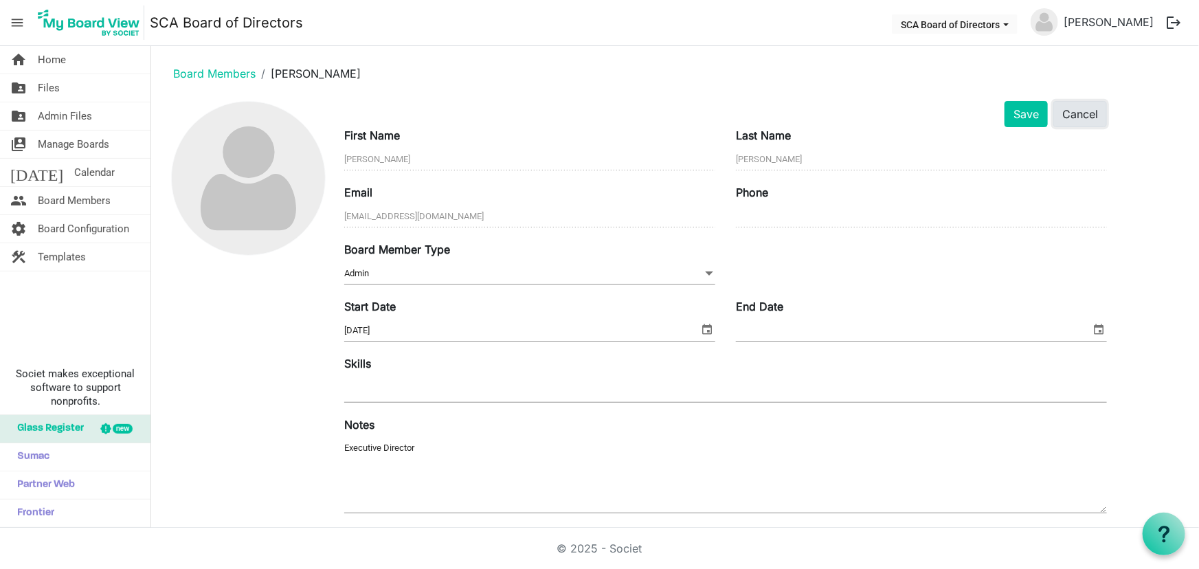
click at [1082, 113] on button "Cancel" at bounding box center [1081, 114] width 54 height 26
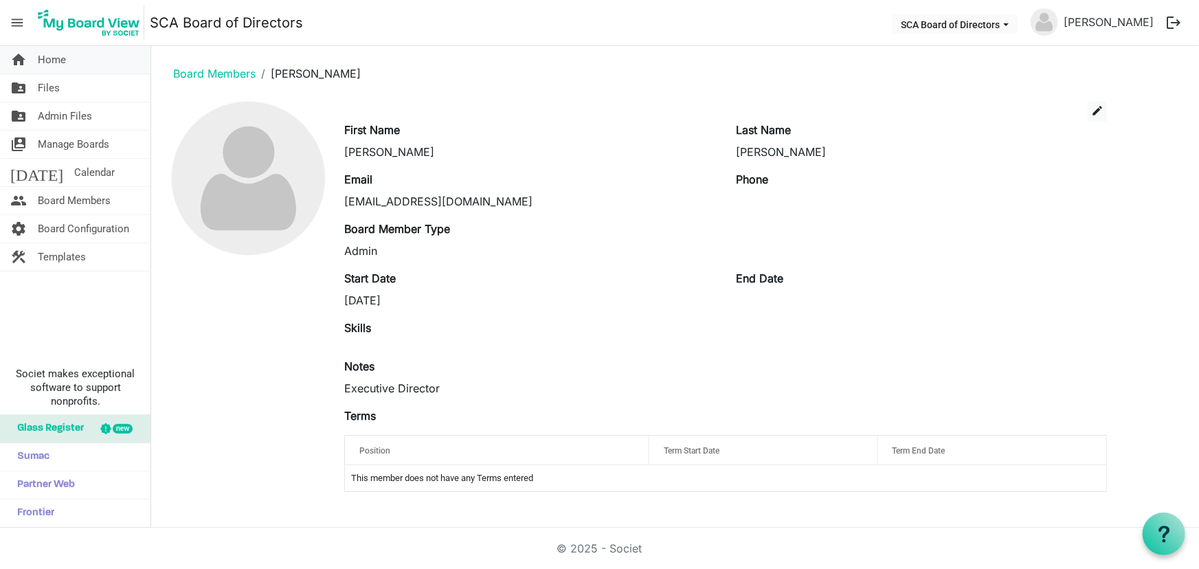
click at [50, 56] on span "Home" at bounding box center [52, 59] width 28 height 27
